Goal: Task Accomplishment & Management: Complete application form

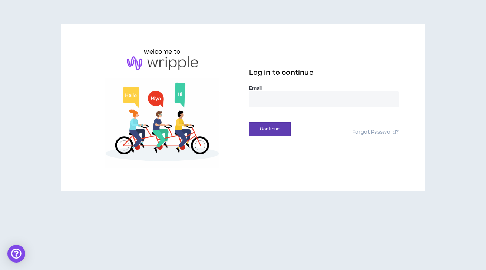
click at [274, 96] on input "email" at bounding box center [324, 100] width 150 height 16
type input "**********"
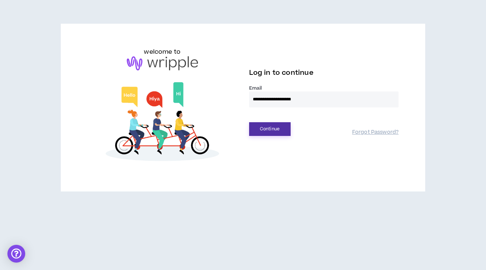
click at [272, 128] on button "Continue" at bounding box center [270, 129] width 42 height 14
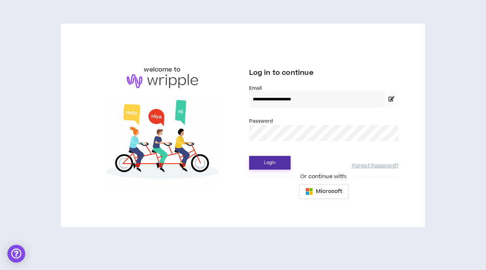
click at [271, 163] on button "Login" at bounding box center [270, 163] width 42 height 14
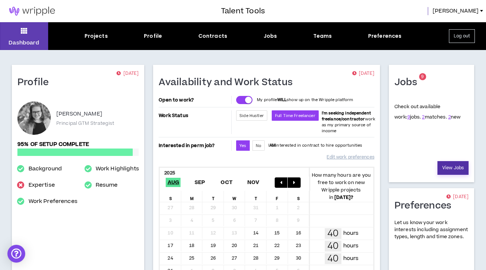
click at [451, 171] on link "View Jobs" at bounding box center [452, 168] width 31 height 14
click at [448, 116] on link "2" at bounding box center [449, 117] width 3 height 7
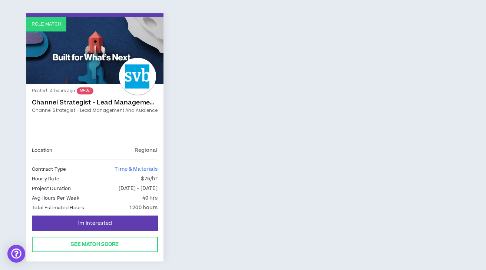
scroll to position [130, 0]
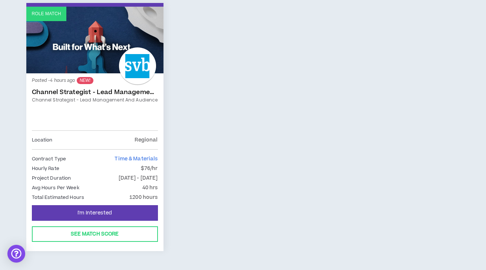
click at [101, 65] on link "Role Match" at bounding box center [94, 40] width 137 height 67
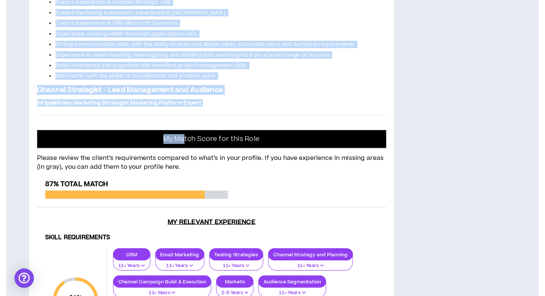
scroll to position [538, 0]
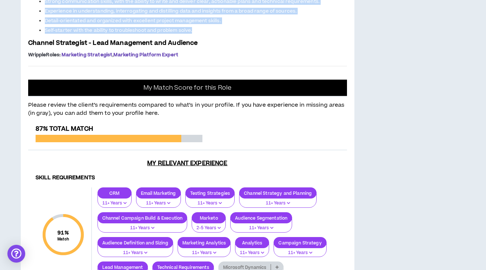
drag, startPoint x: 28, startPoint y: 102, endPoint x: 215, endPoint y: 204, distance: 213.2
copy span "Silicon Valley Bank is seeking a Channel Strategist focused on lead management …"
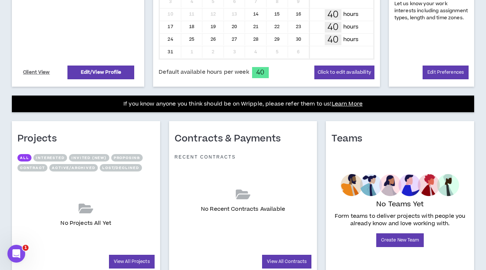
scroll to position [249, 0]
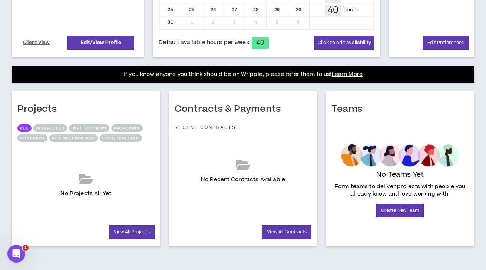
click at [17, 250] on icon "Open Intercom Messenger" at bounding box center [16, 254] width 12 height 12
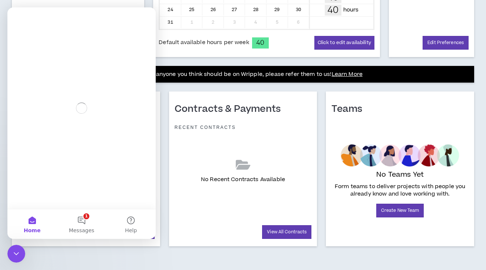
scroll to position [0, 0]
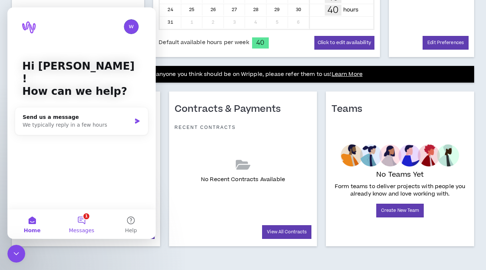
click at [87, 223] on button "1 Messages" at bounding box center [81, 224] width 49 height 30
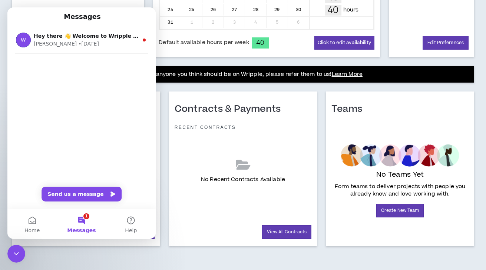
click at [166, 173] on div "Contracts & Payments Recent Contracts No Recent Contracts Available View All Co…" at bounding box center [243, 169] width 157 height 155
click at [131, 20] on div "Messages" at bounding box center [81, 16] width 139 height 13
click at [37, 224] on button "Home" at bounding box center [31, 224] width 49 height 30
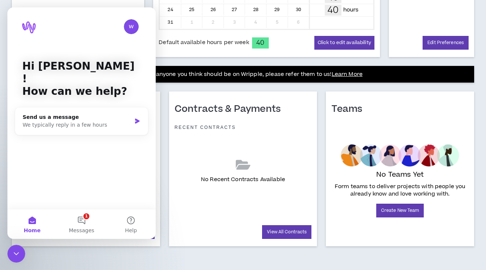
click at [110, 64] on p "Hi [PERSON_NAME] !" at bounding box center [81, 72] width 119 height 25
click at [133, 220] on button "Help" at bounding box center [130, 224] width 49 height 30
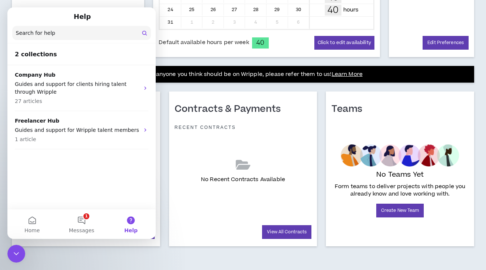
click at [133, 220] on button "Help" at bounding box center [130, 224] width 49 height 30
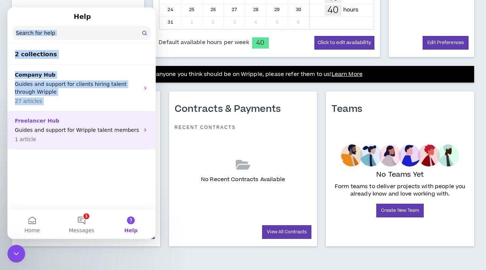
drag, startPoint x: 128, startPoint y: 19, endPoint x: 112, endPoint y: 115, distance: 97.3
click at [112, 115] on main "Help Search for help 2 collections Company Hub Guides and support for clients h…" at bounding box center [81, 123] width 148 height 232
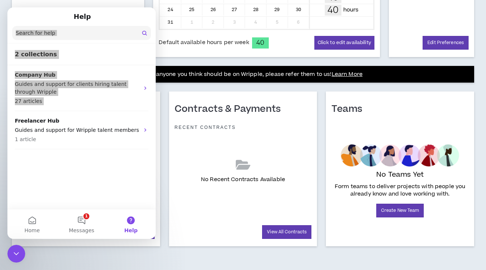
click at [17, 252] on icon "Close Intercom Messenger" at bounding box center [16, 253] width 9 height 9
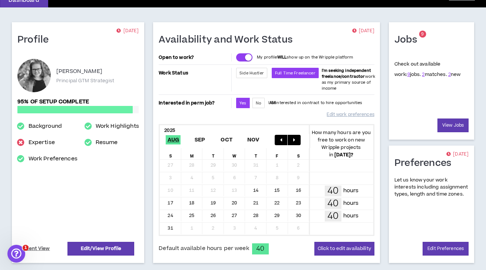
scroll to position [42, 0]
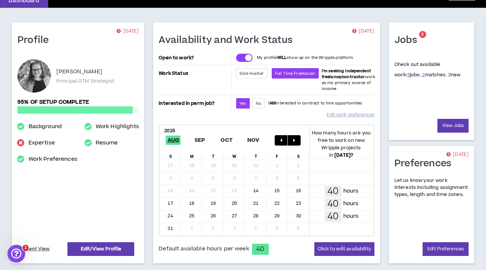
click at [448, 75] on link "2" at bounding box center [449, 75] width 3 height 7
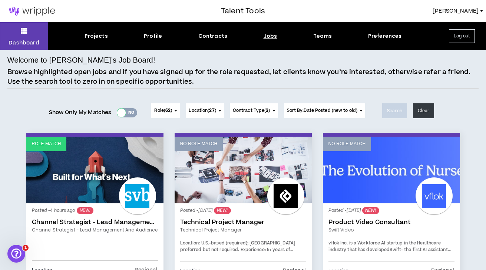
click at [122, 115] on div at bounding box center [121, 113] width 9 height 9
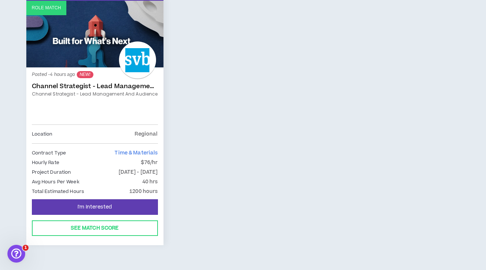
scroll to position [137, 0]
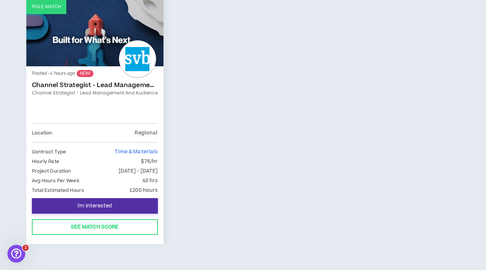
click at [134, 204] on button "I'm Interested" at bounding box center [95, 206] width 126 height 16
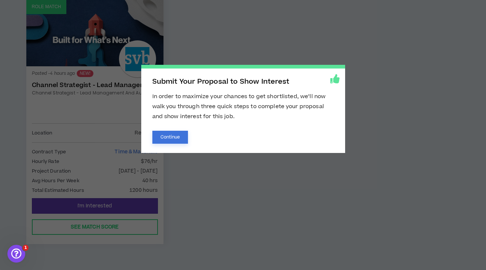
click at [175, 137] on button "Continue" at bounding box center [170, 137] width 36 height 13
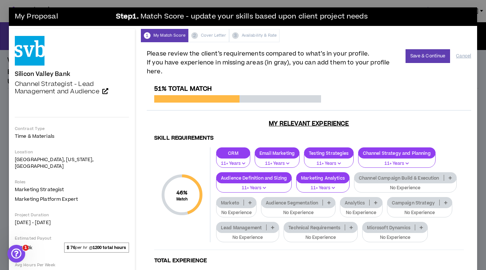
click at [328, 201] on icon at bounding box center [328, 203] width 3 height 4
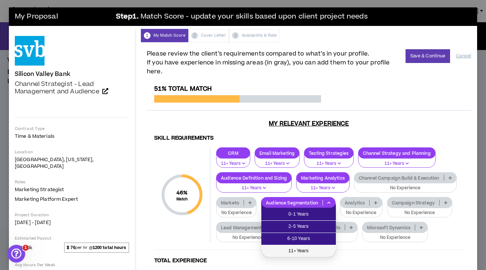
click at [307, 248] on span "11+ Years" at bounding box center [299, 251] width 66 height 8
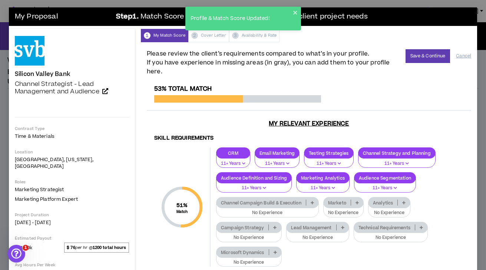
click at [313, 204] on icon at bounding box center [312, 203] width 3 height 4
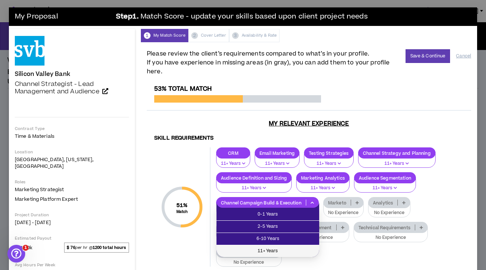
click at [293, 248] on span "11+ Years" at bounding box center [268, 251] width 94 height 8
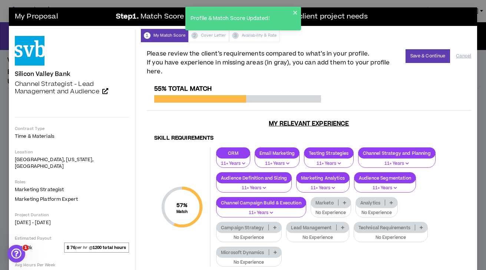
click at [344, 201] on icon at bounding box center [344, 203] width 3 height 4
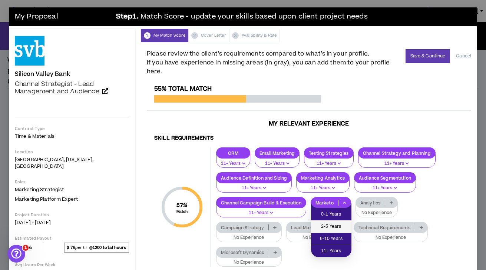
click at [334, 229] on span "2-5 Years" at bounding box center [331, 227] width 32 height 8
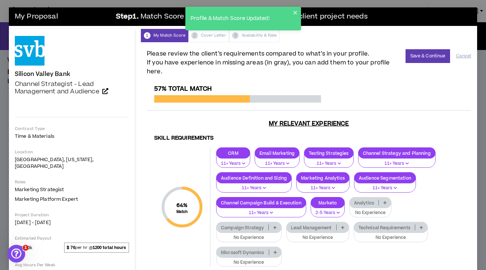
click at [274, 226] on icon at bounding box center [274, 228] width 3 height 4
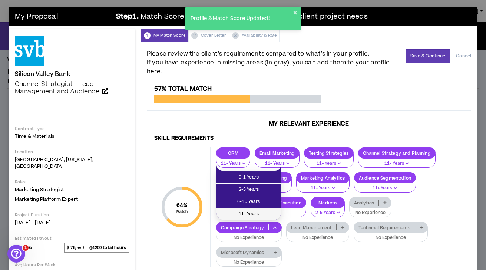
click at [264, 215] on span "11+ Years" at bounding box center [249, 214] width 56 height 8
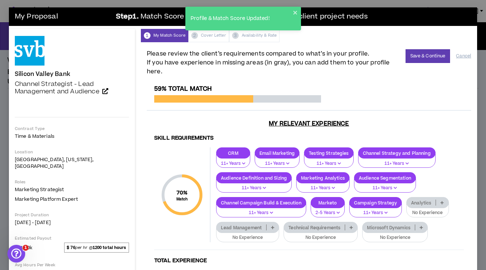
click at [444, 202] on p at bounding box center [442, 203] width 12 height 6
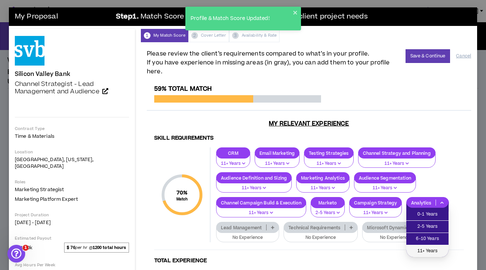
click at [433, 249] on span "11+ Years" at bounding box center [427, 251] width 33 height 8
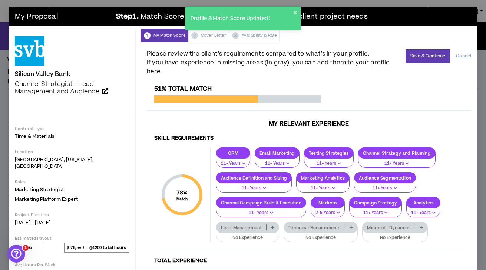
click at [274, 229] on p at bounding box center [273, 228] width 12 height 6
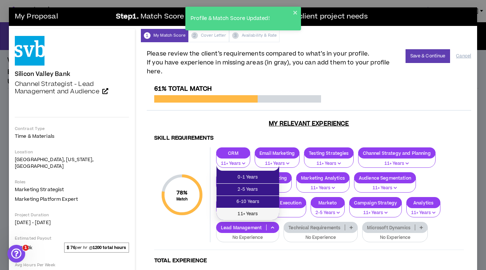
click at [264, 214] on span "11+ Years" at bounding box center [248, 214] width 54 height 8
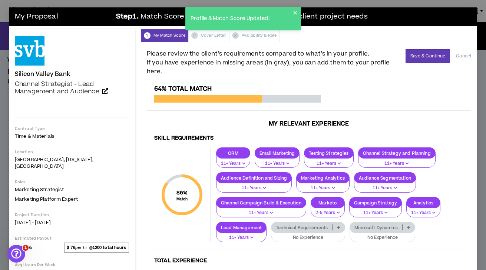
click at [338, 231] on div "Technical Requirements" at bounding box center [308, 227] width 74 height 11
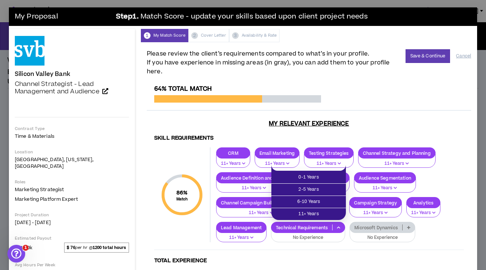
click at [315, 227] on p "Technical Requirements" at bounding box center [301, 228] width 61 height 6
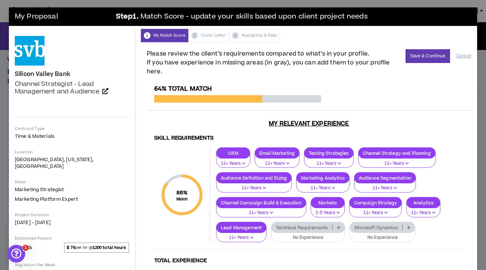
click at [315, 227] on p "Technical Requirements" at bounding box center [301, 228] width 61 height 6
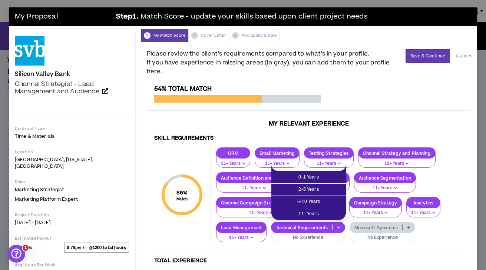
click at [315, 227] on p "Technical Requirements" at bounding box center [301, 228] width 61 height 6
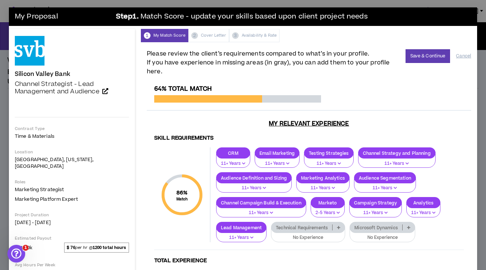
click at [341, 232] on div "Technical Requirements" at bounding box center [308, 227] width 74 height 11
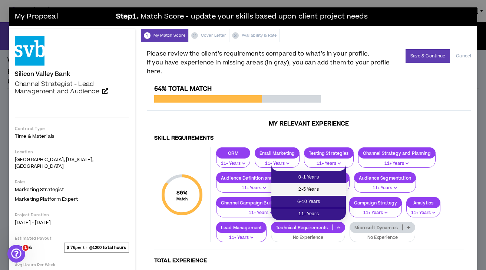
click at [319, 189] on span "2-5 Years" at bounding box center [309, 190] width 66 height 8
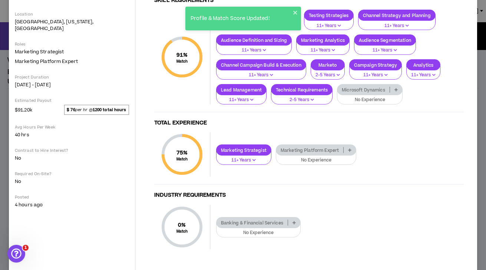
scroll to position [141, 0]
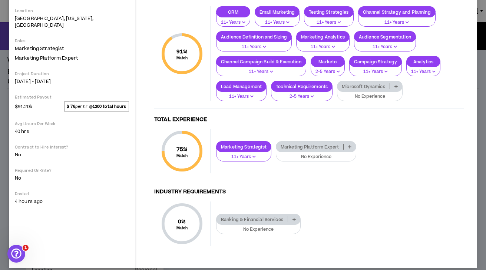
click at [348, 149] on p at bounding box center [350, 147] width 12 height 6
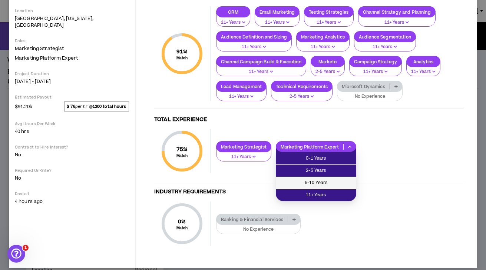
click at [337, 185] on span "6-10 Years" at bounding box center [316, 183] width 72 height 8
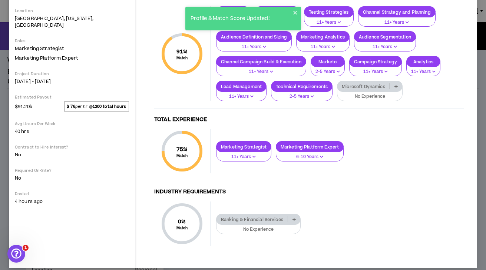
click at [294, 221] on p at bounding box center [294, 219] width 12 height 6
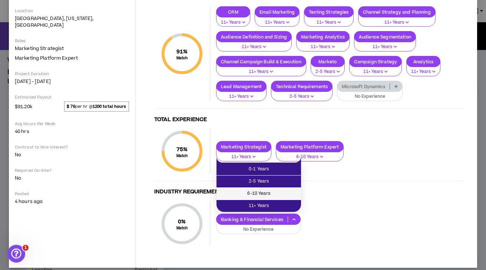
click at [290, 196] on span "6-10 Years" at bounding box center [259, 194] width 76 height 8
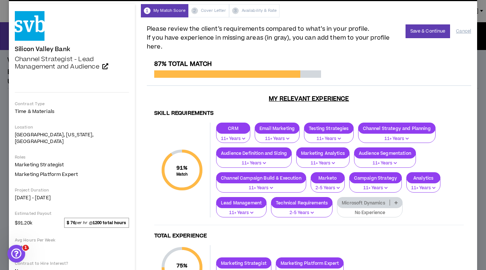
scroll to position [24, 0]
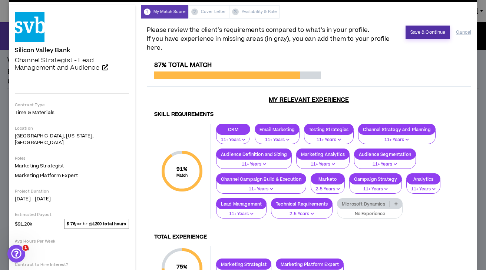
click at [425, 32] on button "Save & Continue" at bounding box center [428, 33] width 45 height 14
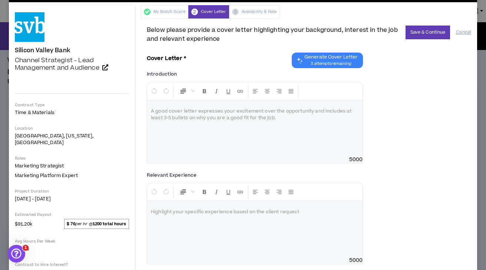
click at [224, 127] on div at bounding box center [254, 128] width 215 height 56
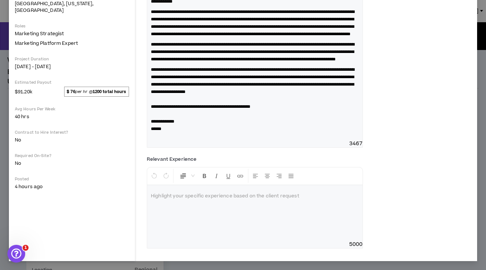
scroll to position [186, 0]
click at [252, 198] on p at bounding box center [255, 196] width 208 height 7
click at [204, 214] on div at bounding box center [254, 213] width 215 height 56
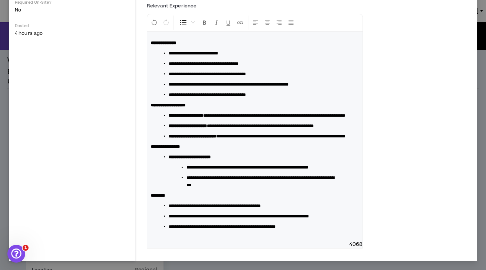
scroll to position [376, 0]
click at [402, 211] on div "**********" at bounding box center [309, 127] width 324 height 254
click at [393, 189] on div "**********" at bounding box center [309, 127] width 324 height 254
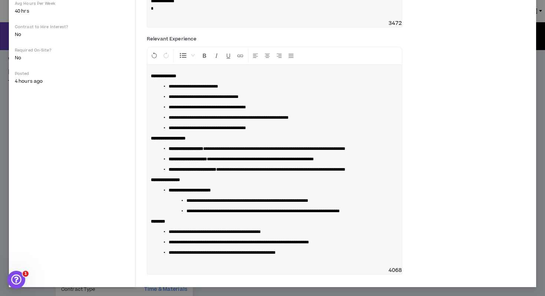
scroll to position [314, 0]
click at [347, 258] on div "**********" at bounding box center [274, 166] width 255 height 202
click at [331, 35] on div "**********" at bounding box center [274, 154] width 255 height 239
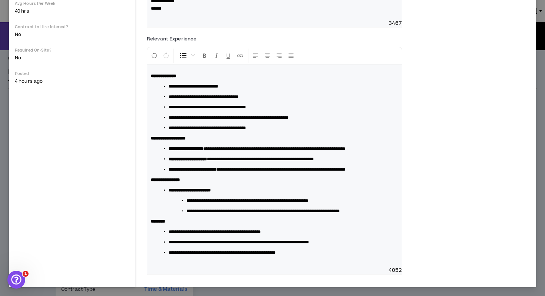
click at [434, 82] on div "**********" at bounding box center [338, 156] width 383 height 247
click at [282, 132] on ul "**********" at bounding box center [277, 107] width 241 height 49
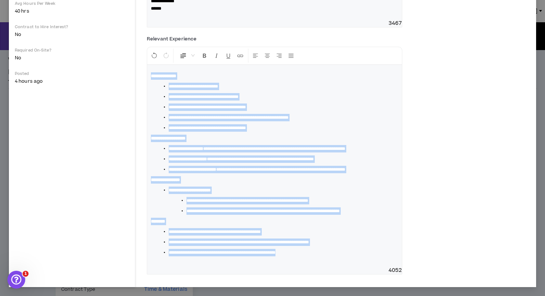
scroll to position [314, 0]
drag, startPoint x: 151, startPoint y: 94, endPoint x: 348, endPoint y: 295, distance: 281.5
click at [348, 270] on div "My Proposal Step 2 . Cover Letter - highlight your background and relevant expe…" at bounding box center [272, 148] width 545 height 296
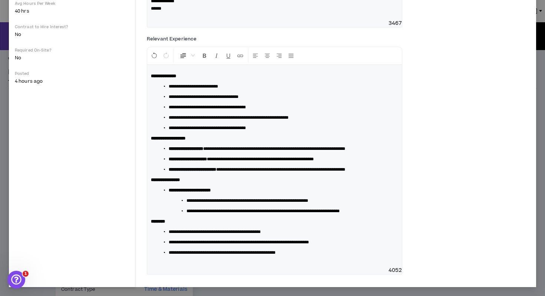
scroll to position [145, 0]
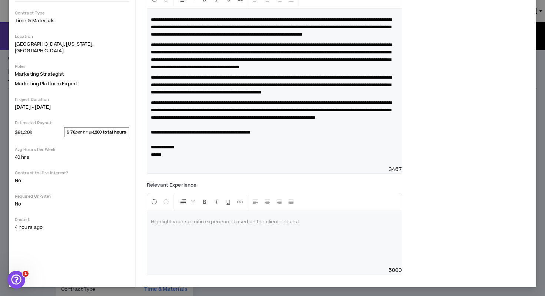
click at [215, 224] on p at bounding box center [274, 221] width 247 height 7
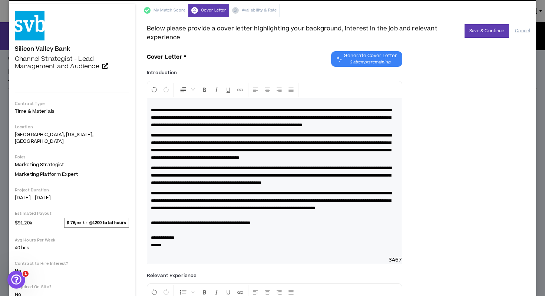
scroll to position [26, 0]
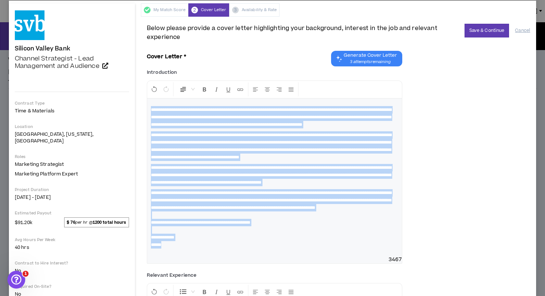
drag, startPoint x: 177, startPoint y: 277, endPoint x: 109, endPoint y: 71, distance: 216.6
click at [109, 71] on div "Silicon Valley Bank Channel Strategist - Lead Management and Audience Hide Deta…" at bounding box center [272, 252] width 527 height 498
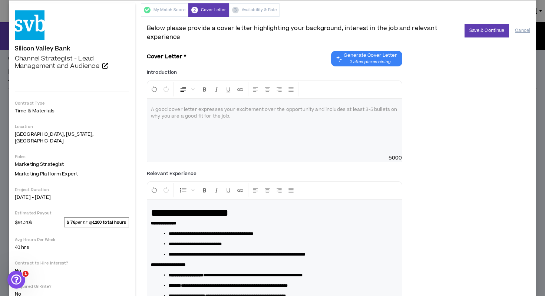
click at [231, 118] on div at bounding box center [274, 127] width 255 height 56
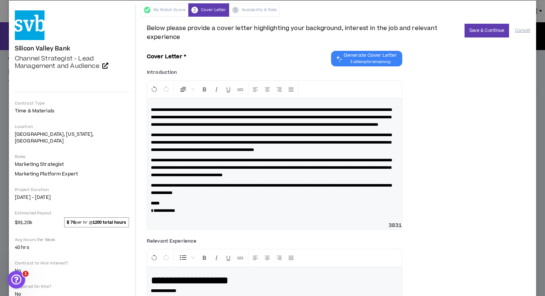
click at [153, 213] on span "**********" at bounding box center [163, 210] width 24 height 4
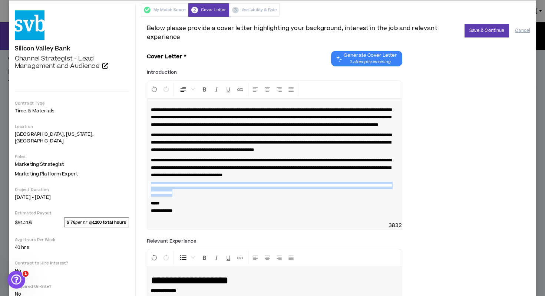
drag, startPoint x: 253, startPoint y: 208, endPoint x: 146, endPoint y: 200, distance: 107.8
click at [146, 200] on div "**********" at bounding box center [338, 242] width 395 height 451
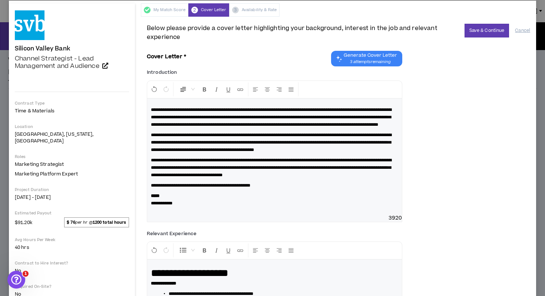
click at [151, 198] on strong "*****" at bounding box center [155, 195] width 9 height 4
drag, startPoint x: 182, startPoint y: 211, endPoint x: 149, endPoint y: 210, distance: 33.0
click at [149, 210] on div "**********" at bounding box center [274, 157] width 255 height 116
click at [206, 89] on icon "Format Bold" at bounding box center [204, 89] width 7 height 7
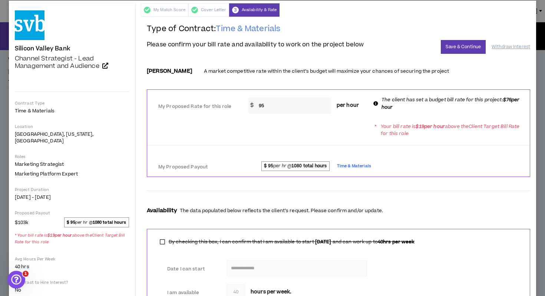
drag, startPoint x: 268, startPoint y: 108, endPoint x: 249, endPoint y: 104, distance: 19.6
click at [249, 104] on div "$ 95 per hour" at bounding box center [306, 105] width 116 height 16
type input "76"
click at [286, 125] on div "* Your bill rate is $ 19 per hour above the Client Target Bill Rate for this ro…" at bounding box center [338, 129] width 383 height 21
click at [404, 168] on span "$ 95 per hr @ 1080 total hours Time & Materials" at bounding box center [386, 166] width 272 height 11
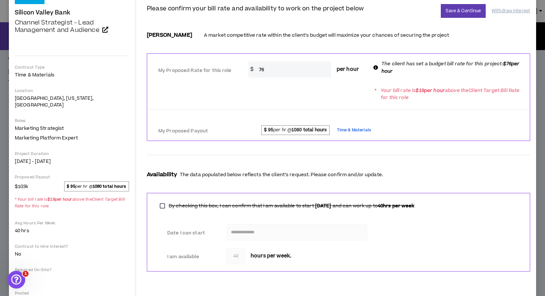
scroll to position [61, 0]
click at [298, 129] on strong "1080 total hours" at bounding box center [308, 131] width 35 height 6
drag, startPoint x: 273, startPoint y: 129, endPoint x: 268, endPoint y: 130, distance: 4.5
click at [268, 130] on strong "$ 95" at bounding box center [268, 131] width 9 height 6
click at [356, 131] on span "Time & Materials" at bounding box center [354, 131] width 34 height 8
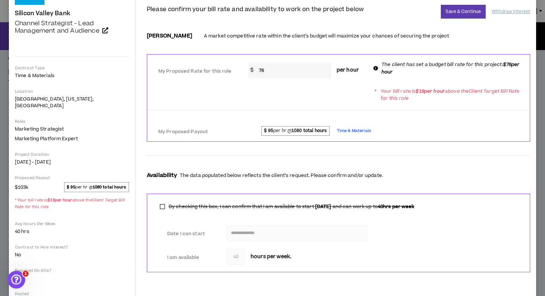
click at [352, 131] on span "Time & Materials" at bounding box center [354, 131] width 34 height 8
click at [241, 162] on div at bounding box center [338, 155] width 383 height 12
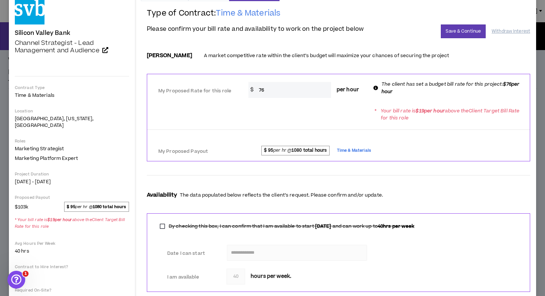
scroll to position [34, 0]
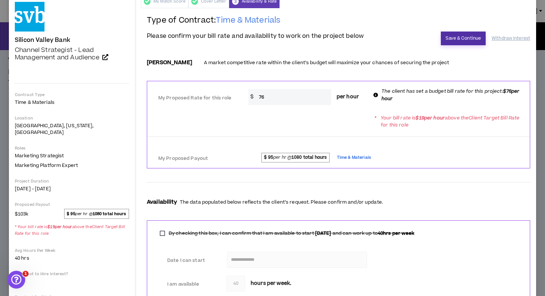
click at [455, 37] on button "Save & Continue" at bounding box center [463, 39] width 45 height 14
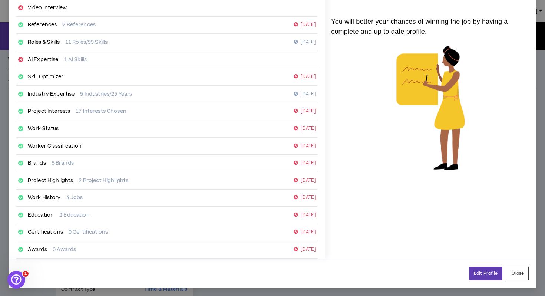
scroll to position [94, 0]
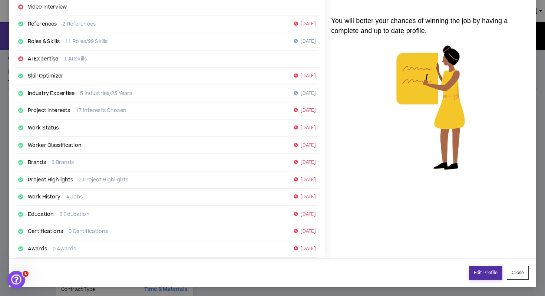
click at [479, 270] on link "Edit Profile" at bounding box center [485, 273] width 33 height 14
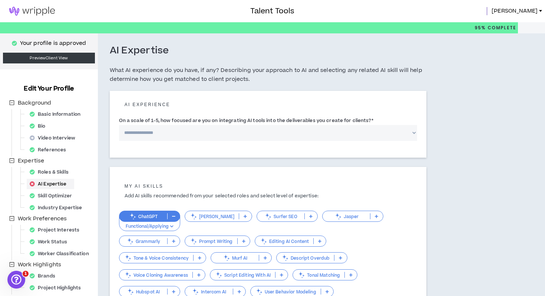
click at [168, 226] on p "Functional/Applying" at bounding box center [150, 226] width 52 height 7
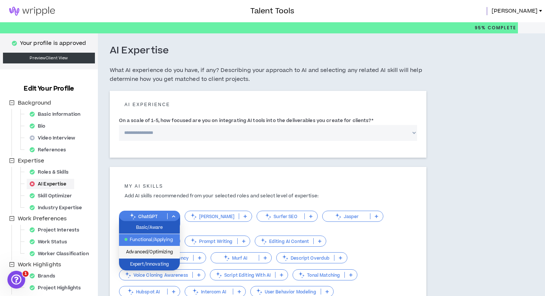
click at [162, 250] on span "Advanced/Optimizing" at bounding box center [149, 252] width 52 height 8
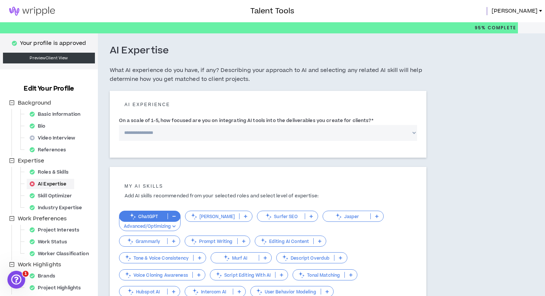
click at [197, 136] on select "**********" at bounding box center [268, 133] width 298 height 16
select select "*"
click at [119, 125] on select "**********" at bounding box center [268, 133] width 298 height 16
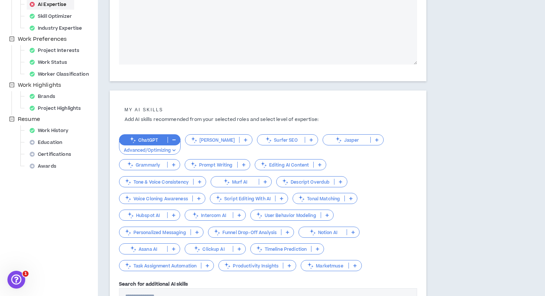
scroll to position [183, 0]
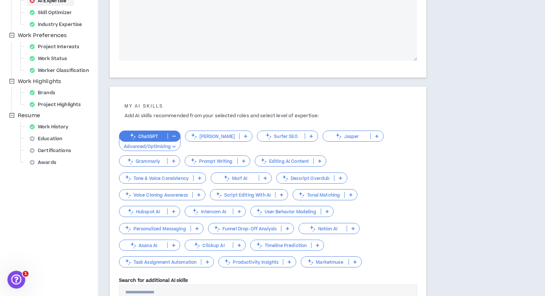
click at [175, 211] on icon at bounding box center [173, 211] width 3 height 4
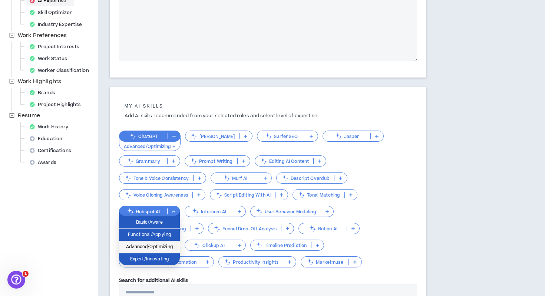
click at [161, 243] on span "Advanced/Optimizing" at bounding box center [149, 247] width 52 height 8
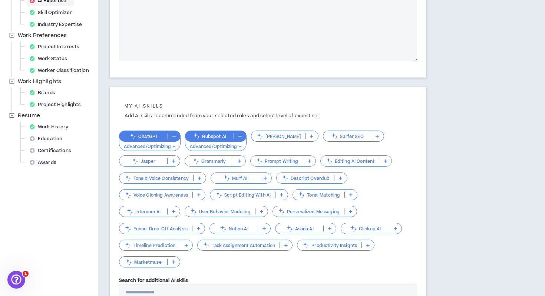
click at [328, 228] on p at bounding box center [330, 228] width 12 height 6
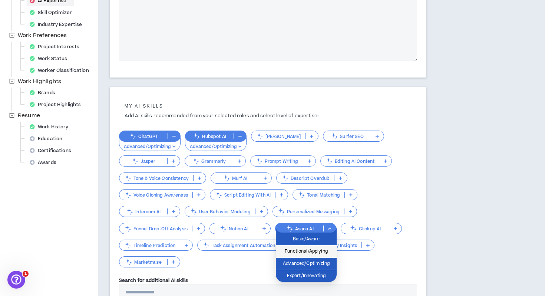
click at [312, 255] on span "Functional/Applying" at bounding box center [306, 251] width 52 height 8
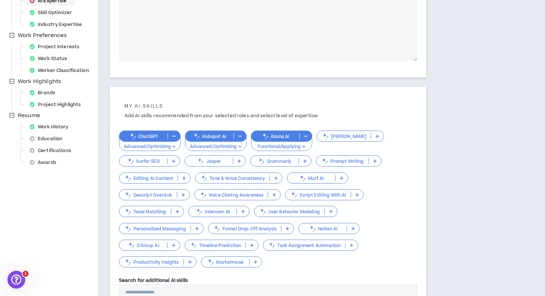
click at [353, 232] on div "Notion AI" at bounding box center [328, 228] width 61 height 11
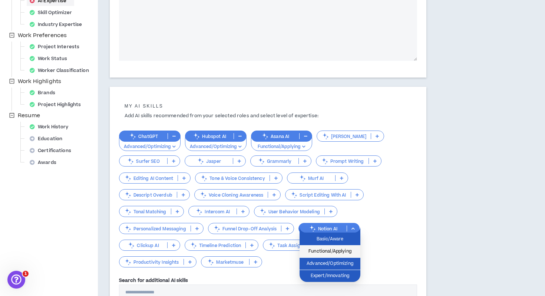
click at [338, 253] on span "Functional/Applying" at bounding box center [330, 251] width 52 height 8
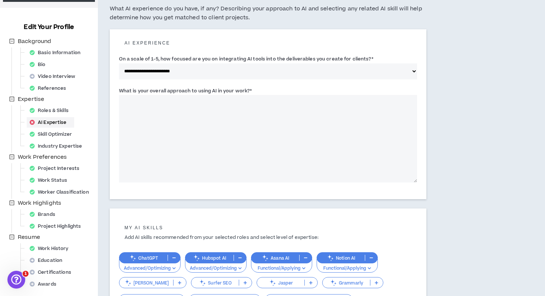
scroll to position [59, 0]
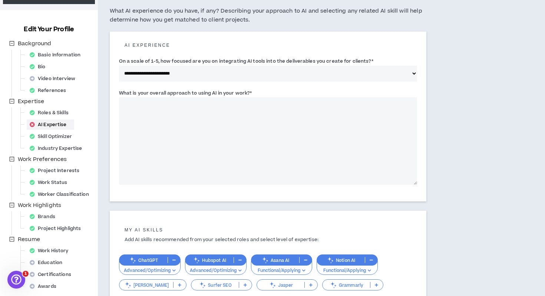
click at [224, 129] on textarea "What is your overall approach to using AI in your work? *" at bounding box center [268, 140] width 298 height 87
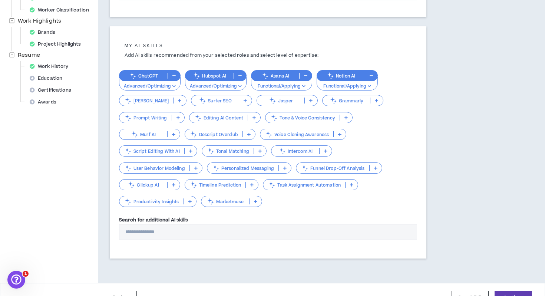
scroll to position [259, 0]
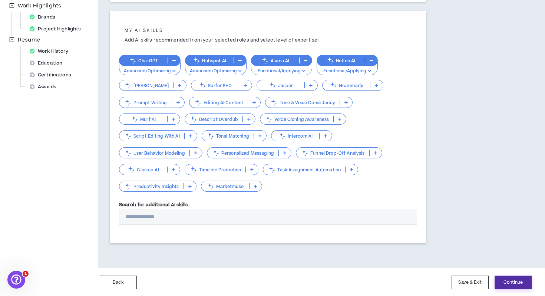
type textarea "**********"
click at [486, 270] on button "Continue" at bounding box center [512, 282] width 37 height 14
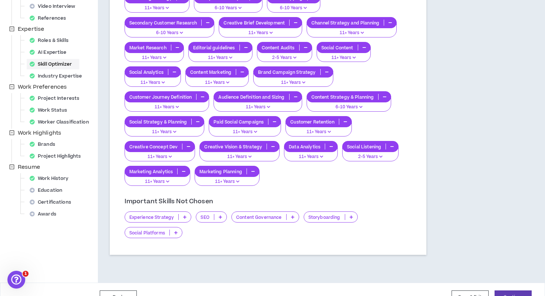
scroll to position [148, 0]
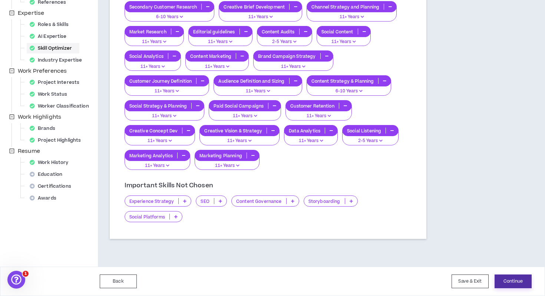
click at [486, 270] on button "Continue" at bounding box center [512, 281] width 37 height 14
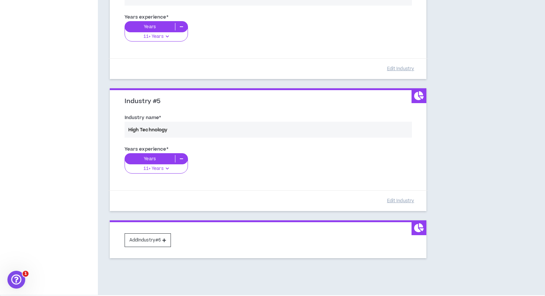
scroll to position [550, 0]
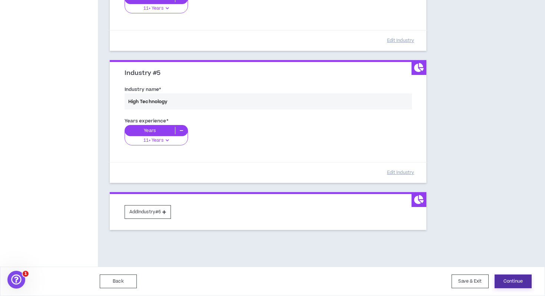
click at [486, 270] on button "Continue" at bounding box center [512, 281] width 37 height 14
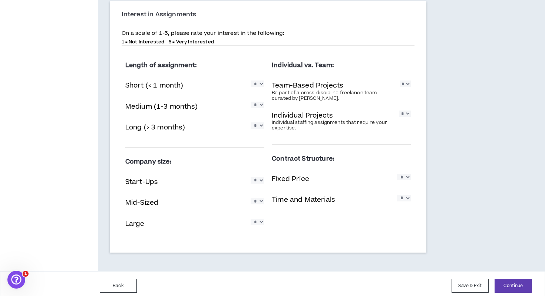
scroll to position [766, 0]
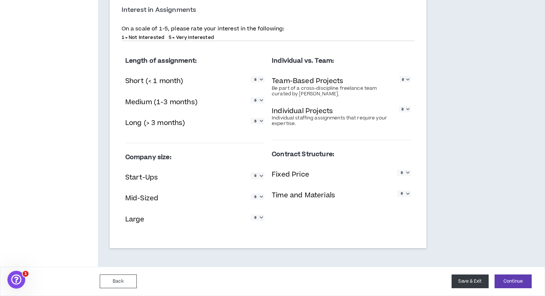
click at [472, 270] on button "Save & Exit" at bounding box center [469, 281] width 37 height 14
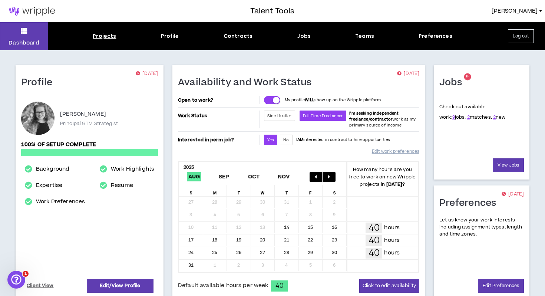
click at [108, 38] on div "Projects" at bounding box center [104, 36] width 23 height 8
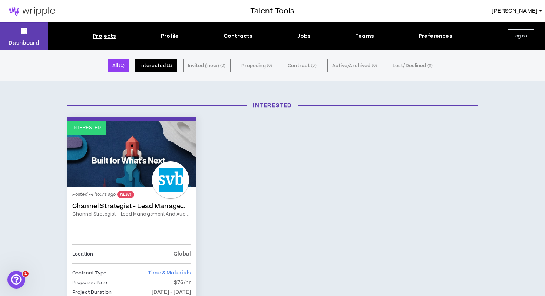
click at [158, 67] on button "Interested ( 1 )" at bounding box center [156, 65] width 42 height 13
click at [144, 161] on link "Interested" at bounding box center [132, 153] width 130 height 67
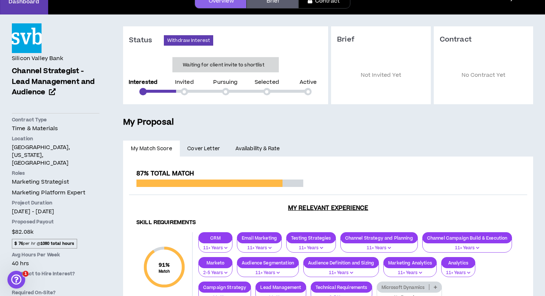
scroll to position [56, 0]
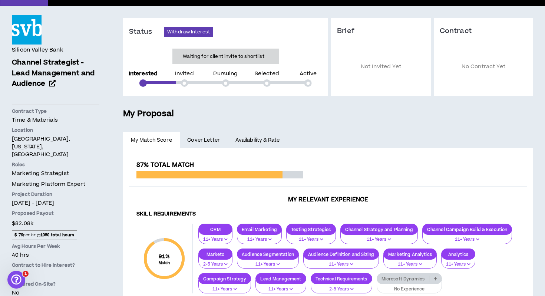
click at [211, 139] on span "Cover Letter" at bounding box center [203, 140] width 33 height 8
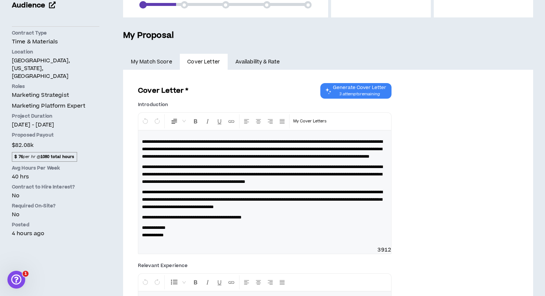
click at [271, 61] on link "Availability & Rate" at bounding box center [258, 62] width 60 height 16
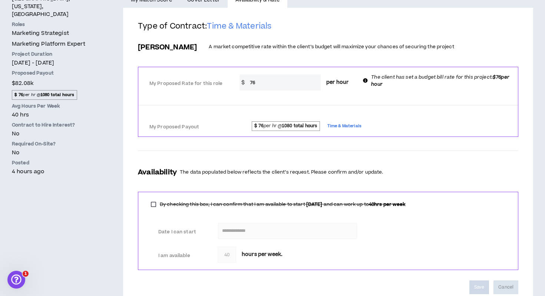
scroll to position [219, 0]
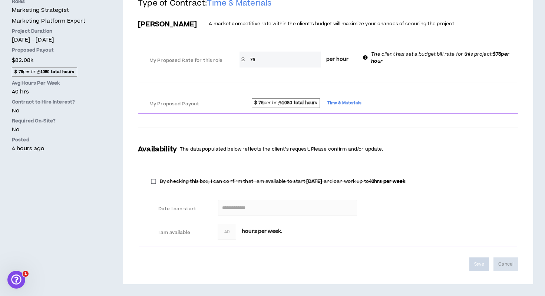
click at [408, 225] on div "I am available * 40 hours per week." at bounding box center [328, 231] width 362 height 18
click at [408, 264] on div "Save Cancel" at bounding box center [328, 264] width 380 height 14
click at [451, 83] on div at bounding box center [328, 82] width 380 height 6
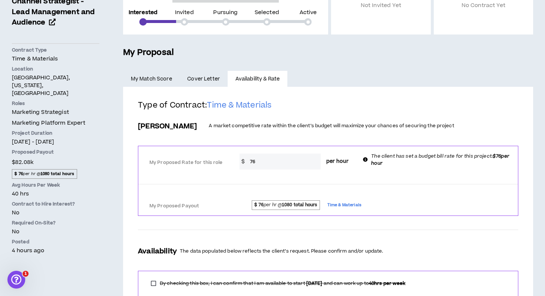
scroll to position [116, 0]
click at [159, 79] on link "My Match Score" at bounding box center [151, 79] width 57 height 16
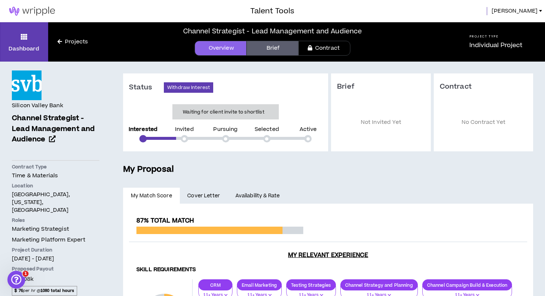
click at [81, 41] on link "Projects" at bounding box center [72, 42] width 49 height 8
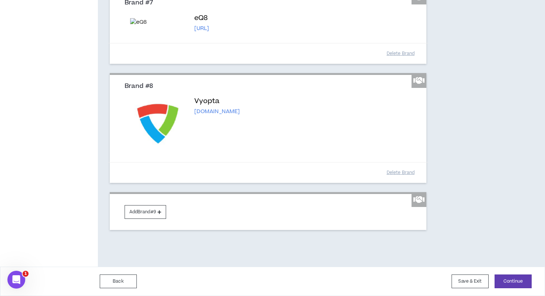
scroll to position [636, 0]
click at [156, 215] on button "Add Brand #9" at bounding box center [146, 212] width 42 height 14
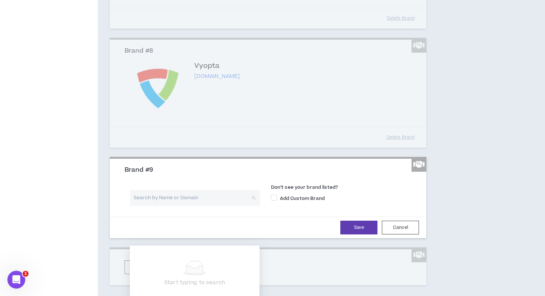
click at [158, 206] on input "search" at bounding box center [192, 198] width 116 height 16
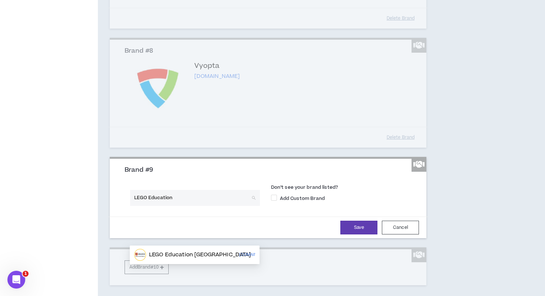
type input "LEGO Education"
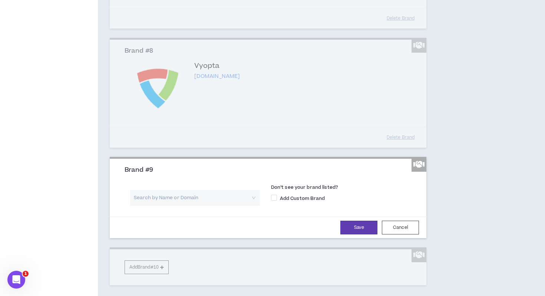
click at [215, 211] on div "Search by Name or Domain Don’t see your brand listed? Add Custom Brand" at bounding box center [268, 195] width 298 height 31
click at [193, 206] on input "search" at bounding box center [192, 198] width 116 height 16
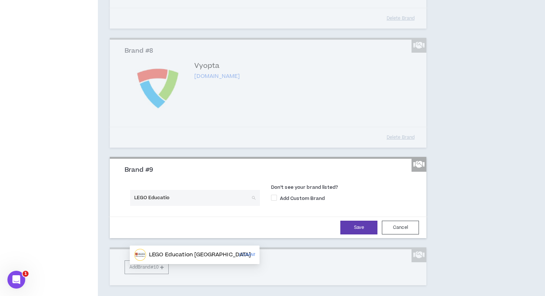
type input "LEGO Education"
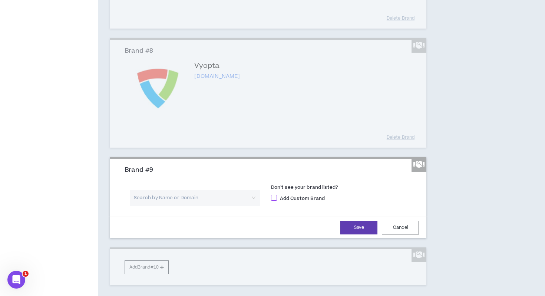
click at [275, 201] on span at bounding box center [274, 198] width 6 height 6
checkbox input "****"
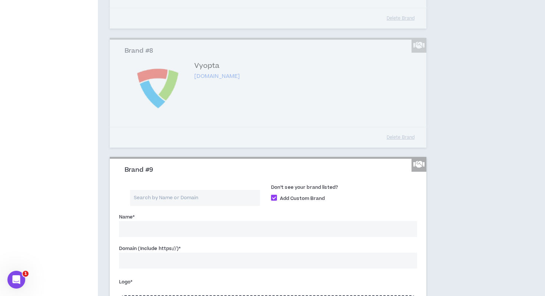
click at [202, 237] on input "Name *" at bounding box center [268, 229] width 298 height 16
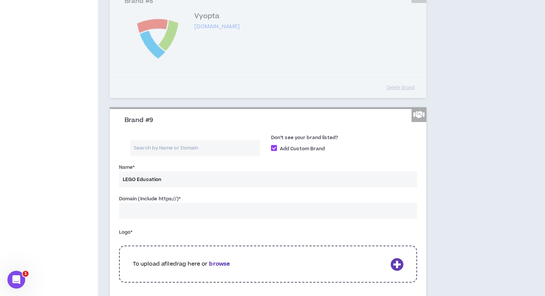
scroll to position [686, 0]
type input "LEGO Education"
click at [200, 218] on input "Domain (Include https://) *" at bounding box center [268, 210] width 298 height 16
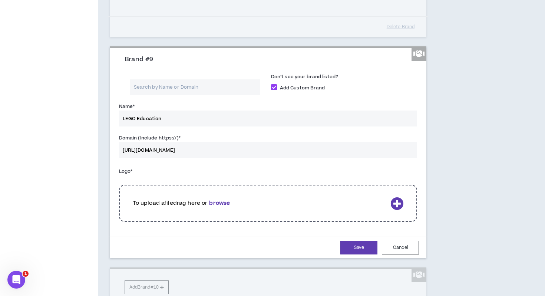
scroll to position [750, 0]
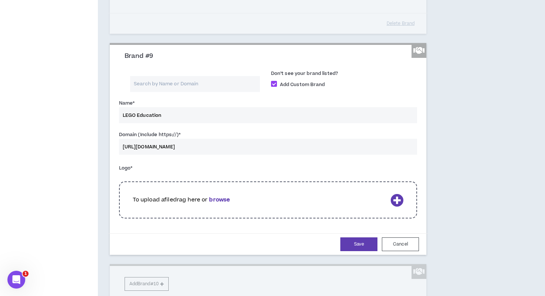
type input "https://www.legoeducation.com"
click at [246, 204] on p "To upload a file drag here or browse" at bounding box center [260, 200] width 255 height 8
click at [225, 204] on b "browse" at bounding box center [219, 200] width 21 height 8
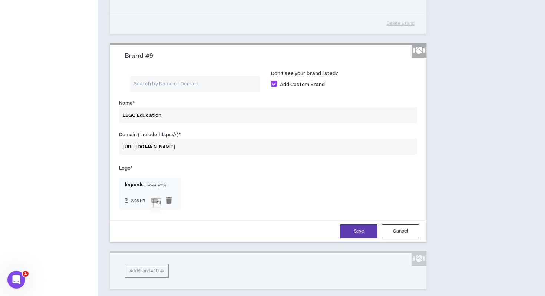
drag, startPoint x: 212, startPoint y: 186, endPoint x: 116, endPoint y: 182, distance: 96.5
click at [116, 182] on div "Brand #9 Search by Name or Domain Don’t see your brand listed? Add Custom Brand…" at bounding box center [268, 143] width 317 height 197
click at [348, 238] on button "Save" at bounding box center [358, 231] width 37 height 14
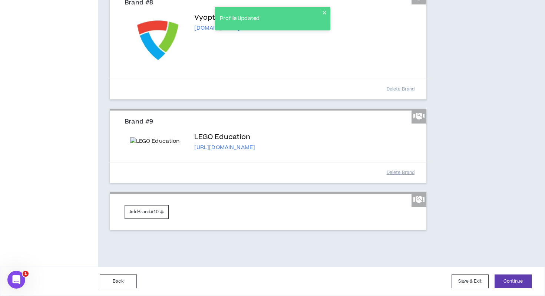
scroll to position [715, 0]
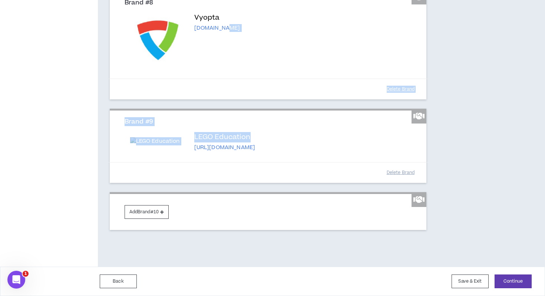
drag, startPoint x: 361, startPoint y: 146, endPoint x: 354, endPoint y: 57, distance: 90.0
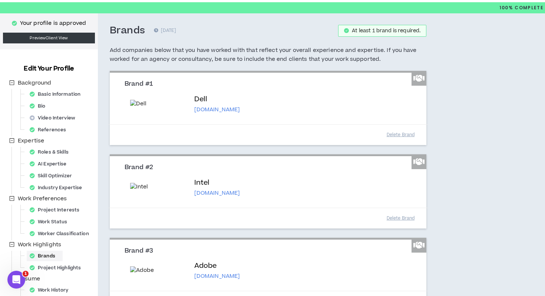
scroll to position [0, 0]
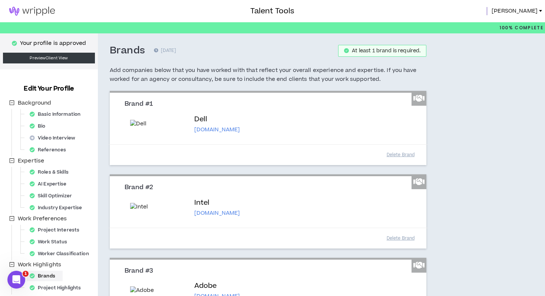
click at [531, 11] on span "[PERSON_NAME]" at bounding box center [515, 11] width 46 height 8
click at [33, 9] on img at bounding box center [32, 11] width 64 height 9
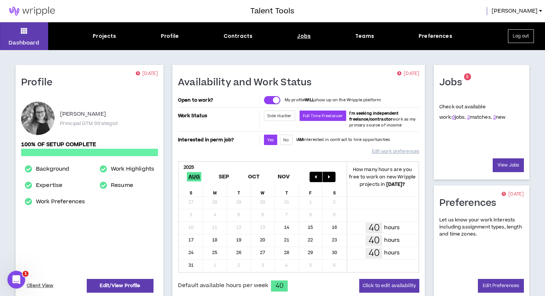
click at [303, 36] on div "Jobs" at bounding box center [304, 36] width 14 height 8
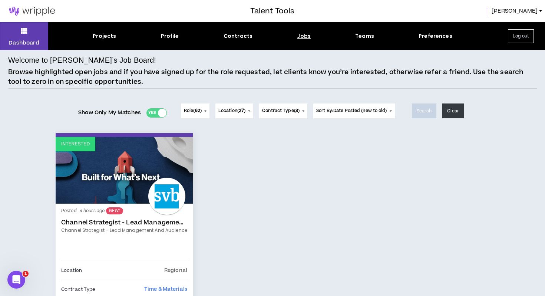
click at [160, 112] on div at bounding box center [162, 113] width 9 height 9
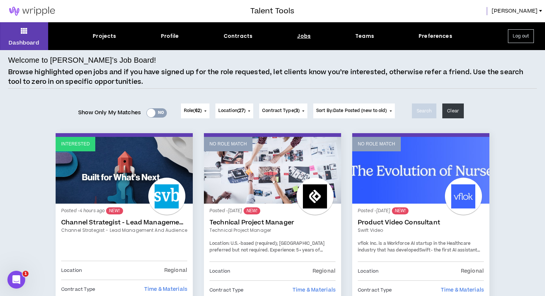
click at [342, 113] on span "Sort By: Date Posted (new to old)" at bounding box center [351, 110] width 71 height 6
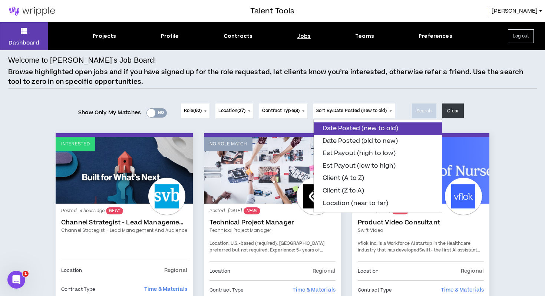
click at [341, 130] on button "Date Posted (new to old)" at bounding box center [378, 128] width 128 height 13
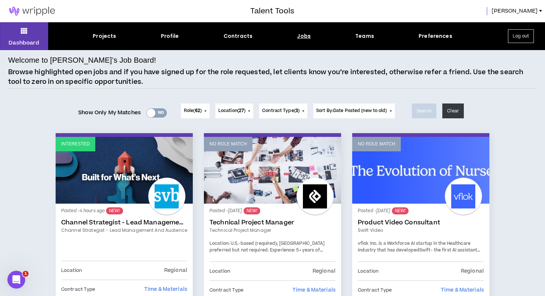
click at [200, 113] on span "Role ( 62 )" at bounding box center [193, 110] width 18 height 7
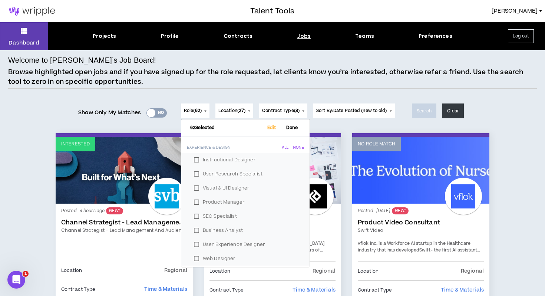
click at [194, 159] on label "Instructional Designer" at bounding box center [245, 159] width 110 height 11
click at [195, 173] on label "User Research Specialist" at bounding box center [245, 173] width 110 height 11
click at [195, 187] on label "Visual & UI Designer" at bounding box center [245, 187] width 110 height 11
click at [194, 215] on label "SEO Specialist" at bounding box center [245, 216] width 110 height 11
click at [195, 230] on label "Business Analyst" at bounding box center [245, 230] width 110 height 11
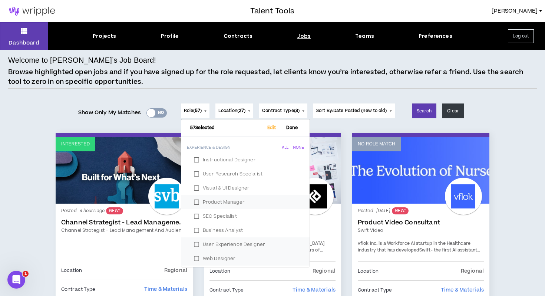
click at [196, 243] on label "User Experience Designer" at bounding box center [245, 244] width 110 height 11
click at [197, 257] on label "Web Designer" at bounding box center [245, 258] width 110 height 11
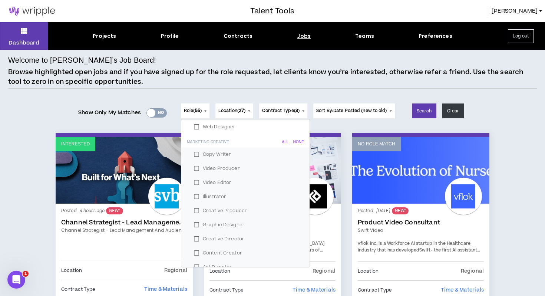
click at [194, 155] on label "Copy Writer" at bounding box center [245, 154] width 110 height 11
click at [194, 168] on label "Video Producer" at bounding box center [245, 168] width 110 height 11
click at [195, 181] on label "Video Editor" at bounding box center [245, 182] width 110 height 11
click at [195, 197] on label "Illustrator" at bounding box center [245, 196] width 110 height 11
click at [196, 211] on label "Creative Producer" at bounding box center [245, 210] width 110 height 11
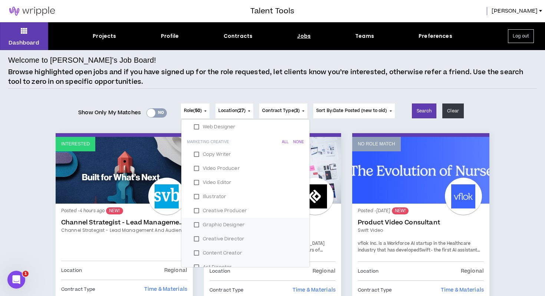
click at [196, 222] on label "Graphic Designer" at bounding box center [245, 224] width 110 height 11
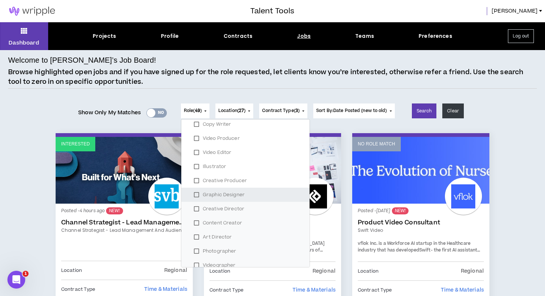
scroll to position [164, 0]
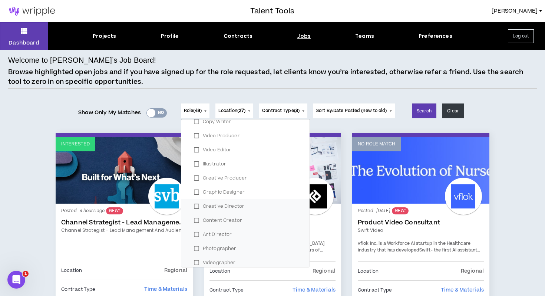
click at [193, 206] on label "Creative Director" at bounding box center [245, 206] width 110 height 11
click at [196, 223] on label "Content Creator" at bounding box center [245, 220] width 110 height 11
click at [197, 232] on label "Art Director" at bounding box center [245, 234] width 110 height 11
click at [195, 247] on label "Photographer" at bounding box center [245, 248] width 110 height 11
click at [195, 261] on label "Videographer" at bounding box center [245, 262] width 110 height 11
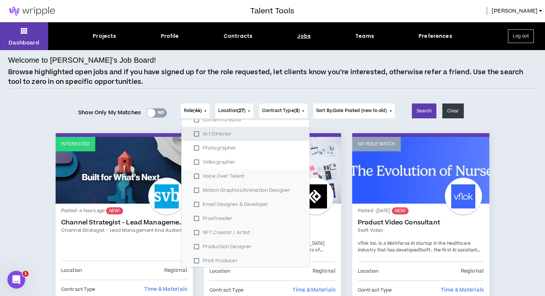
scroll to position [268, 0]
